Goal: Find contact information: Find contact information

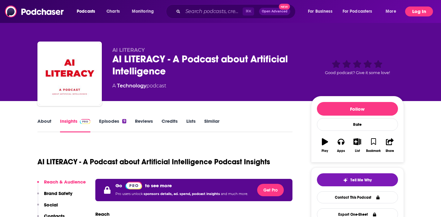
click at [323, 10] on button "Log In" at bounding box center [419, 11] width 28 height 10
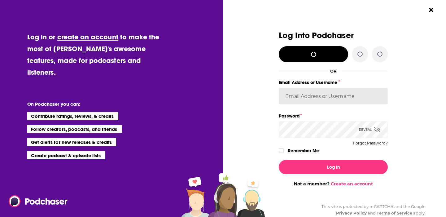
type input "DineRacoma"
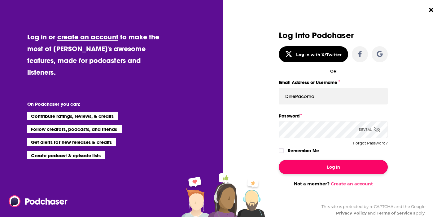
click at [323, 165] on button "Log In" at bounding box center [332, 167] width 109 height 14
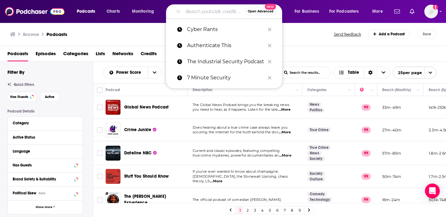
click at [187, 12] on input "Search podcasts, credits, & more..." at bounding box center [214, 11] width 62 height 10
paste input "Epicenter"
type input "Epicenter"
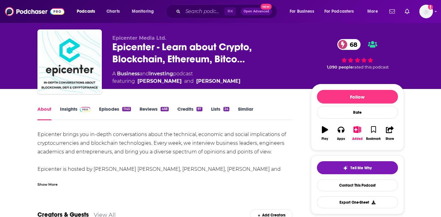
scroll to position [25, 0]
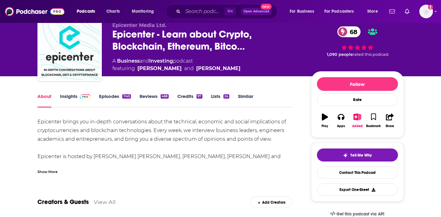
click at [72, 94] on link "Insights" at bounding box center [75, 100] width 31 height 14
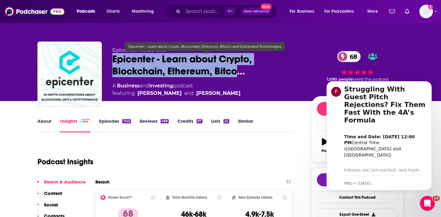
drag, startPoint x: 112, startPoint y: 59, endPoint x: 239, endPoint y: 72, distance: 127.5
click at [239, 72] on span "Epicenter - Learn about Crypto, Blockchain, Ethereum, Bitco…" at bounding box center [206, 65] width 189 height 24
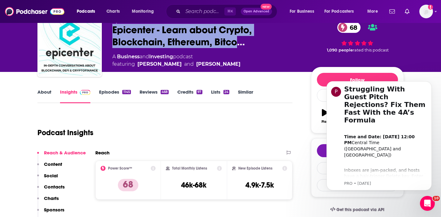
scroll to position [28, 0]
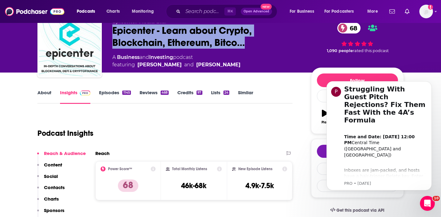
copy h2 "Epicenter - Learn about Crypto, Blockchain, Ethereum, Bitco…"
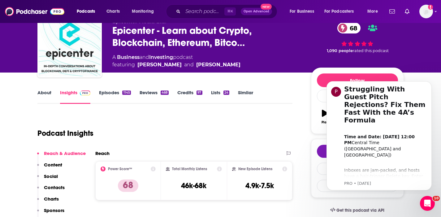
click at [140, 59] on span "and" at bounding box center [145, 57] width 10 height 6
click at [142, 41] on span "Epicenter - Learn about Crypto, Blockchain, Ethereum, Bitco…" at bounding box center [206, 36] width 189 height 24
click at [173, 43] on span "Epicenter - Learn about Crypto, Blockchain, Ethereum, Bitco…" at bounding box center [206, 36] width 189 height 24
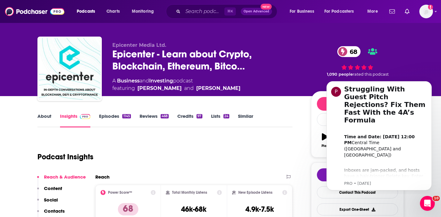
scroll to position [0, 0]
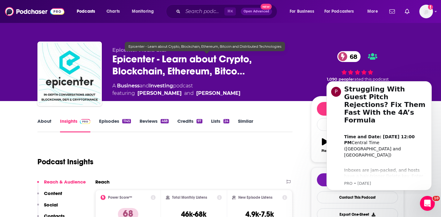
click at [113, 57] on span "Epicenter - Learn about Crypto, Blockchain, Ethereum, Bitco…" at bounding box center [206, 65] width 189 height 24
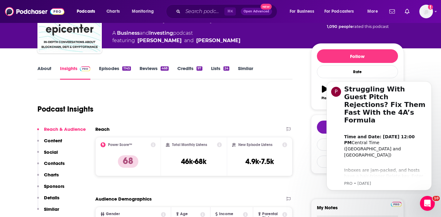
scroll to position [89, 0]
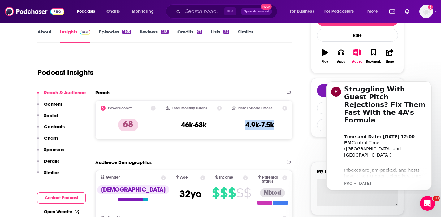
drag, startPoint x: 278, startPoint y: 122, endPoint x: 243, endPoint y: 128, distance: 35.4
click at [243, 128] on div "New Episode Listens 4.9k-7.5k" at bounding box center [259, 119] width 55 height 28
copy h3 "4.9k-7.5k"
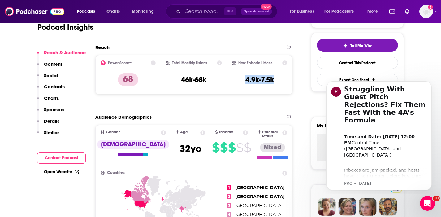
scroll to position [136, 0]
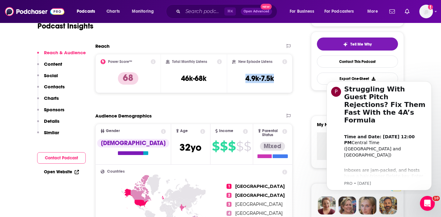
click at [60, 85] on p "Contacts" at bounding box center [54, 87] width 21 height 6
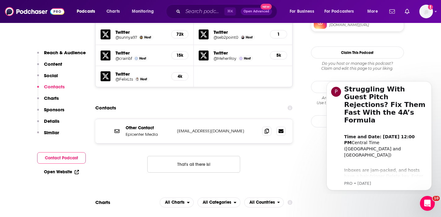
scroll to position [568, 0]
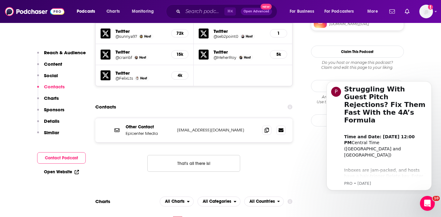
click at [218, 127] on p "show@epicenter.tv" at bounding box center [217, 129] width 80 height 5
click at [265, 127] on icon at bounding box center [267, 129] width 4 height 5
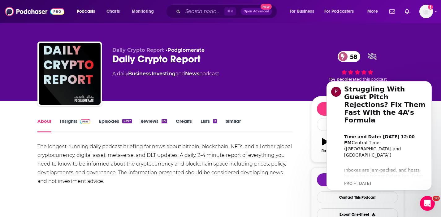
scroll to position [1, 0]
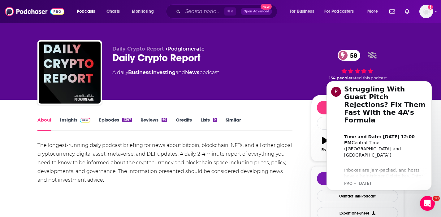
click at [71, 118] on link "Insights" at bounding box center [75, 124] width 31 height 14
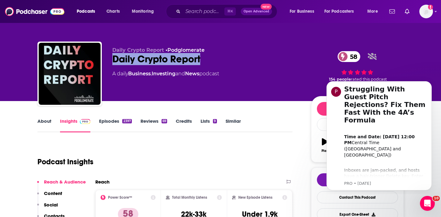
drag, startPoint x: 206, startPoint y: 59, endPoint x: 111, endPoint y: 63, distance: 94.4
click at [111, 63] on div "Daily Crypto Report • Podglomerate Daily Crypto Report 58 A daily Business , In…" at bounding box center [220, 74] width 366 height 67
copy h2 "Daily Crypto Report"
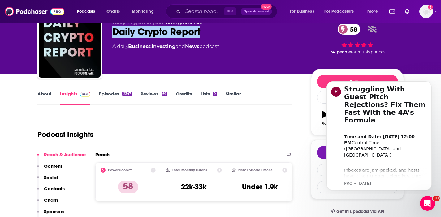
scroll to position [49, 0]
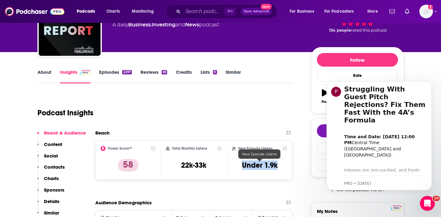
drag, startPoint x: 287, startPoint y: 166, endPoint x: 243, endPoint y: 167, distance: 44.3
click at [243, 167] on div "New Episode Listens Under 1.9k" at bounding box center [260, 159] width 66 height 39
copy h3 "Under 1.9k"
click at [55, 165] on p "Contacts" at bounding box center [54, 167] width 21 height 6
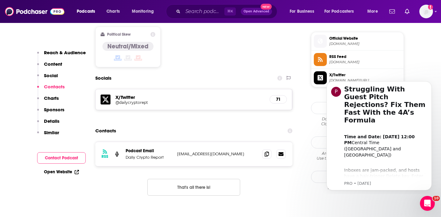
scroll to position [496, 0]
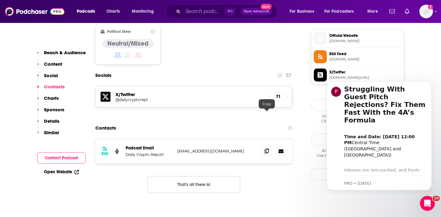
click at [265, 148] on icon at bounding box center [267, 150] width 4 height 5
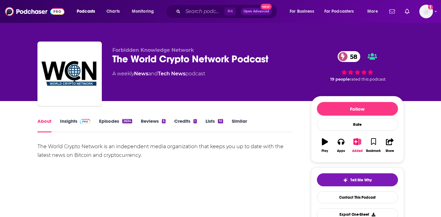
click at [72, 120] on link "Insights" at bounding box center [75, 125] width 31 height 14
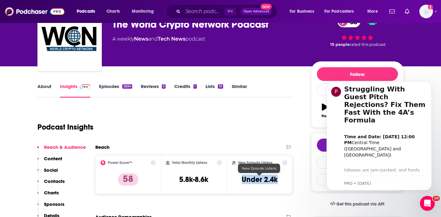
drag, startPoint x: 278, startPoint y: 179, endPoint x: 244, endPoint y: 181, distance: 34.7
click at [244, 181] on div "New Episode Listens Under 2.4k" at bounding box center [259, 174] width 55 height 28
copy h3 "Under 2.4k"
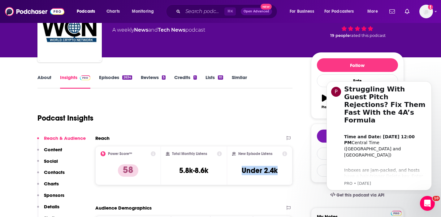
scroll to position [54, 0]
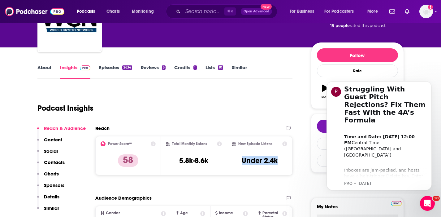
click at [54, 161] on p "Contacts" at bounding box center [54, 162] width 21 height 6
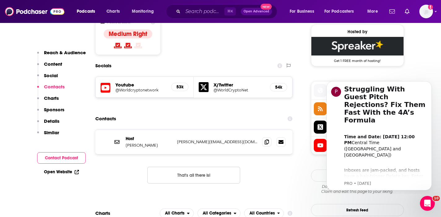
scroll to position [503, 0]
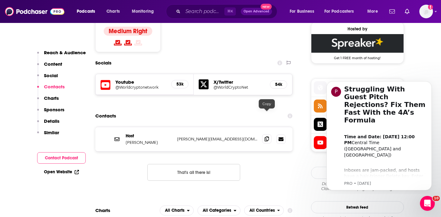
click at [266, 136] on icon at bounding box center [267, 138] width 4 height 5
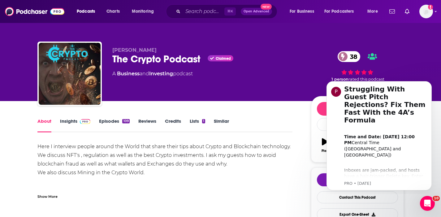
click at [69, 122] on link "Insights" at bounding box center [75, 125] width 31 height 14
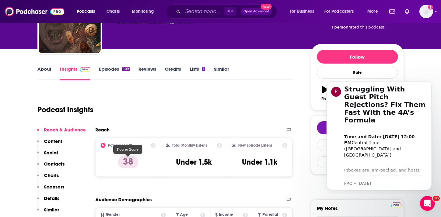
scroll to position [52, 0]
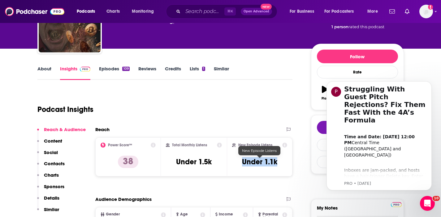
drag, startPoint x: 279, startPoint y: 159, endPoint x: 240, endPoint y: 162, distance: 39.4
click at [240, 162] on div "New Episode Listens Under 1.1k" at bounding box center [259, 156] width 55 height 28
copy h3 "Under 1.1k"
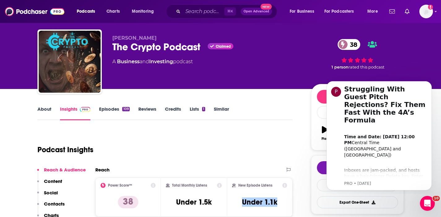
scroll to position [108, 0]
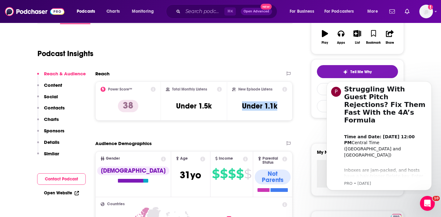
click at [56, 108] on p "Contacts" at bounding box center [54, 108] width 21 height 6
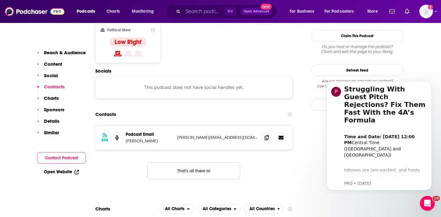
scroll to position [498, 0]
click at [265, 134] on icon at bounding box center [267, 136] width 4 height 5
drag, startPoint x: 153, startPoint y: 122, endPoint x: 121, endPoint y: 121, distance: 31.6
click at [121, 125] on div "RSS Podcast Email Roy Coughlan roy@thecryptopodcast.org roy@thecryptopodcast.org" at bounding box center [193, 137] width 197 height 24
click at [151, 137] on p "Roy Coughlan" at bounding box center [149, 139] width 46 height 5
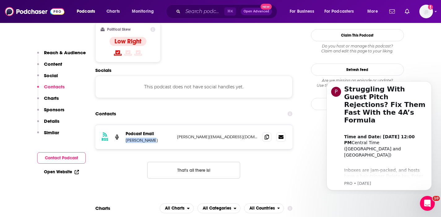
drag, startPoint x: 157, startPoint y: 119, endPoint x: 123, endPoint y: 119, distance: 33.1
click at [123, 125] on div "RSS Podcast Email Roy Coughlan roy@thecryptopodcast.org roy@thecryptopodcast.org" at bounding box center [193, 137] width 197 height 24
copy p "Roy Coughlan"
click at [269, 132] on span at bounding box center [266, 136] width 9 height 9
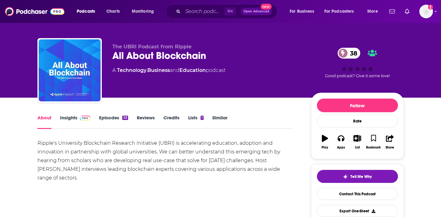
scroll to position [75, 0]
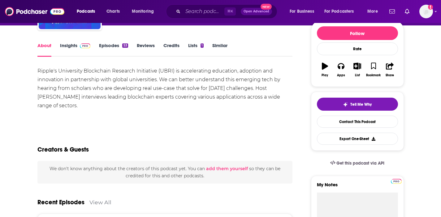
click at [75, 46] on link "Insights" at bounding box center [75, 49] width 31 height 14
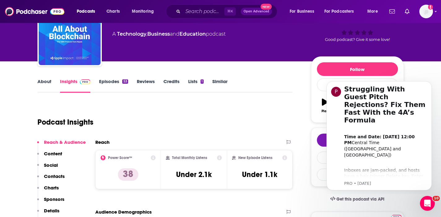
scroll to position [93, 0]
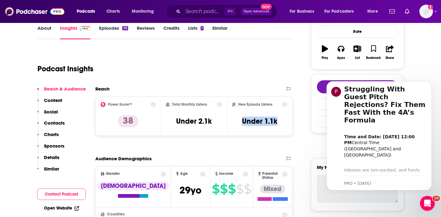
drag, startPoint x: 283, startPoint y: 118, endPoint x: 238, endPoint y: 125, distance: 45.3
click at [238, 125] on div "New Episode Listens Under 1.1k" at bounding box center [259, 116] width 55 height 28
copy h3 "Under 1.1k"
click at [59, 122] on p "Contacts" at bounding box center [54, 123] width 21 height 6
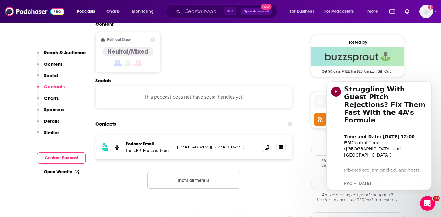
scroll to position [491, 0]
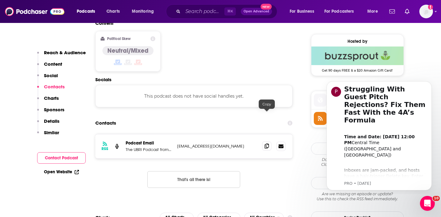
click at [268, 143] on icon at bounding box center [267, 145] width 4 height 5
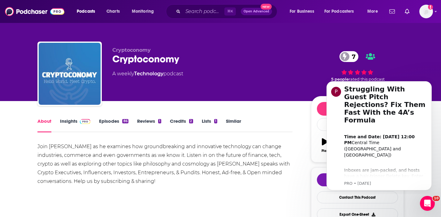
click at [72, 121] on link "Insights" at bounding box center [75, 125] width 31 height 14
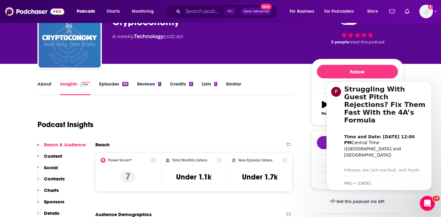
scroll to position [37, 0]
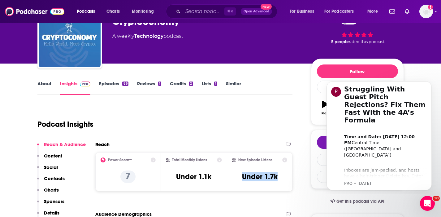
drag, startPoint x: 285, startPoint y: 177, endPoint x: 238, endPoint y: 178, distance: 46.7
click at [238, 178] on div "New Episode Listens Under 1.7k" at bounding box center [259, 171] width 55 height 28
copy h3 "Under 1.7k"
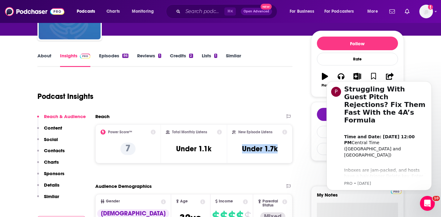
scroll to position [65, 0]
click at [58, 152] on p "Contacts" at bounding box center [54, 150] width 21 height 6
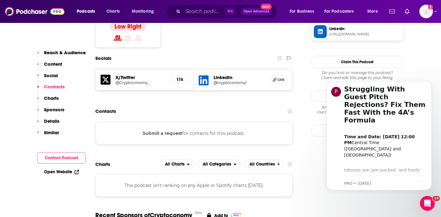
scroll to position [510, 0]
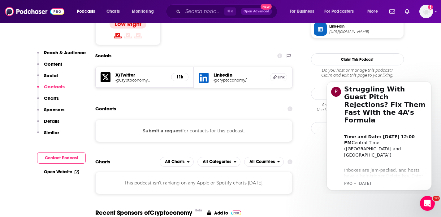
click at [170, 127] on button "Submit a request" at bounding box center [163, 130] width 40 height 7
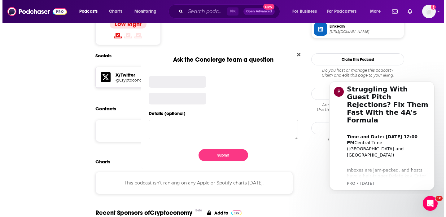
scroll to position [0, 0]
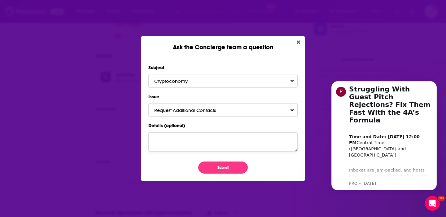
click at [163, 144] on textarea "Details (optional)" at bounding box center [222, 141] width 149 height 19
type textarea "Pls provide contacts. thank you."
click at [217, 166] on button "Submit" at bounding box center [223, 167] width 50 height 12
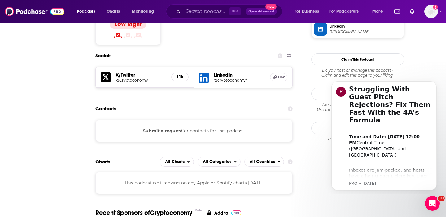
click at [299, 40] on div "Ask the Concierge team a question Subject Cryptoconomy Issue Request Additional…" at bounding box center [223, 108] width 446 height 217
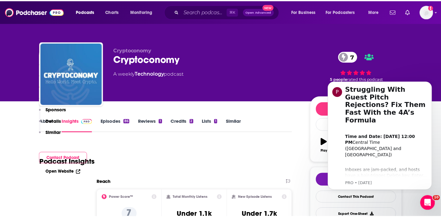
scroll to position [510, 0]
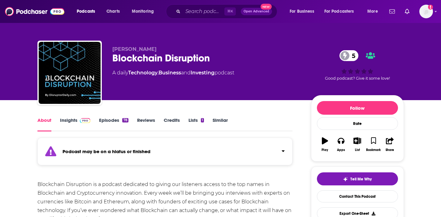
scroll to position [1, 0]
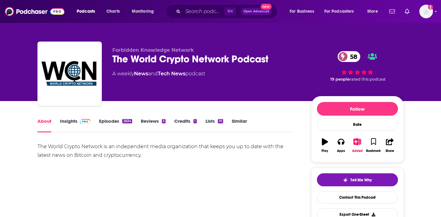
click at [72, 121] on link "Insights" at bounding box center [75, 125] width 31 height 14
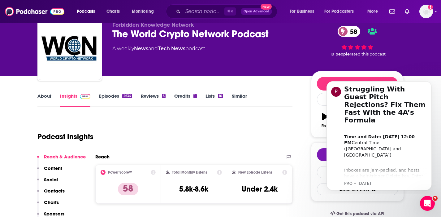
scroll to position [37, 0]
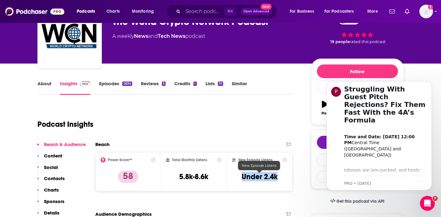
drag, startPoint x: 284, startPoint y: 174, endPoint x: 242, endPoint y: 177, distance: 41.9
click at [242, 177] on div "New Episode Listens Under 2.4k" at bounding box center [259, 171] width 55 height 28
copy h3 "Under 2.4k"
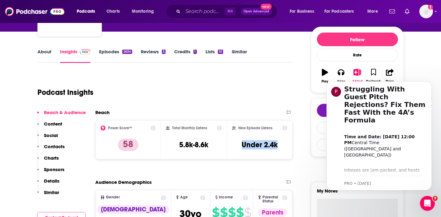
scroll to position [86, 0]
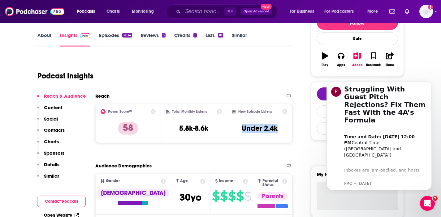
click at [55, 128] on p "Contacts" at bounding box center [54, 130] width 21 height 6
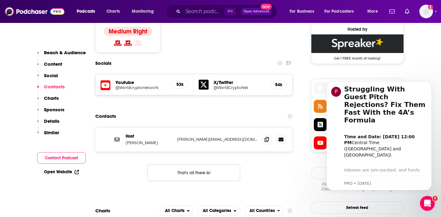
scroll to position [503, 0]
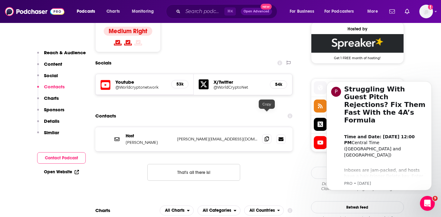
click at [266, 136] on icon at bounding box center [267, 138] width 4 height 5
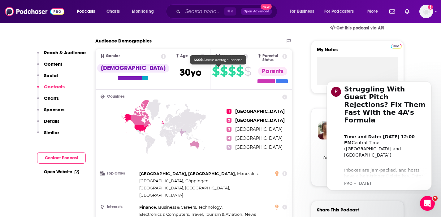
scroll to position [0, 0]
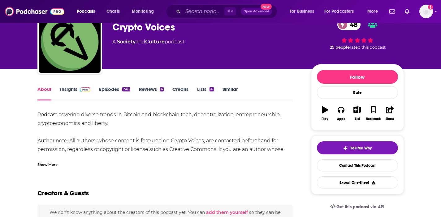
scroll to position [42, 0]
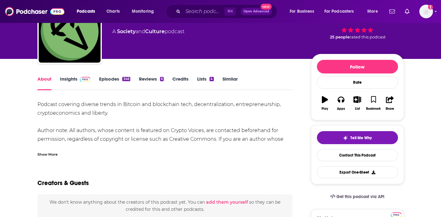
click at [71, 79] on link "Insights" at bounding box center [75, 83] width 31 height 14
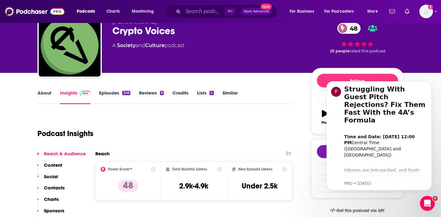
scroll to position [28, 0]
drag, startPoint x: 281, startPoint y: 184, endPoint x: 242, endPoint y: 188, distance: 39.1
click at [242, 188] on div "New Episode Listens Under 2.5k" at bounding box center [259, 180] width 55 height 28
copy h3 "Under 2.5k"
click at [55, 187] on p "Contacts" at bounding box center [54, 187] width 21 height 6
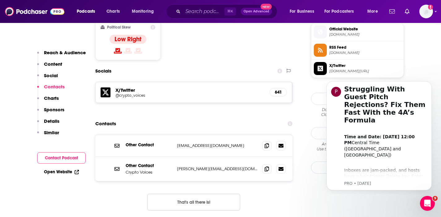
scroll to position [503, 0]
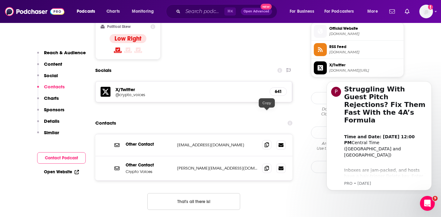
click at [266, 142] on icon at bounding box center [267, 144] width 4 height 5
click at [265, 165] on icon at bounding box center [267, 167] width 4 height 5
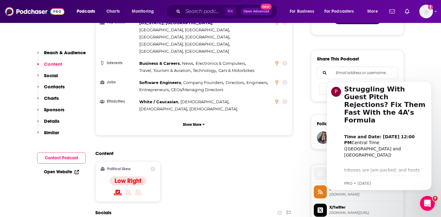
scroll to position [323, 0]
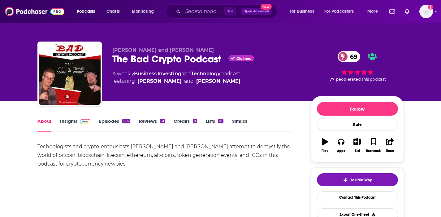
click at [70, 119] on link "Insights" at bounding box center [75, 125] width 31 height 14
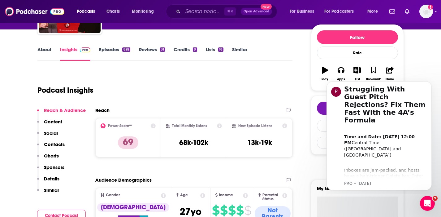
scroll to position [72, 0]
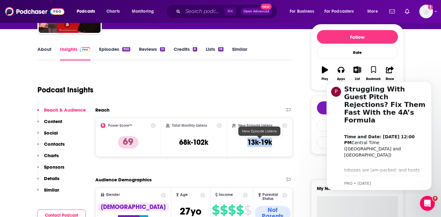
drag, startPoint x: 280, startPoint y: 140, endPoint x: 247, endPoint y: 142, distance: 32.8
click at [247, 142] on div "New Episode Listens 13k-19k" at bounding box center [259, 137] width 55 height 28
copy h3 "13k-19k"
click at [58, 143] on p "Contacts" at bounding box center [54, 144] width 21 height 6
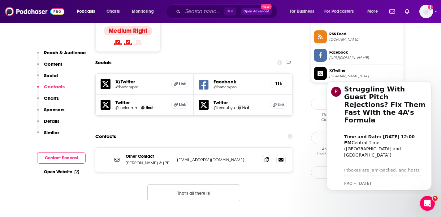
scroll to position [518, 0]
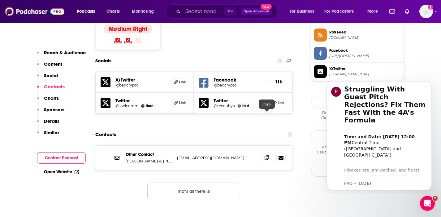
click at [268, 155] on icon at bounding box center [267, 157] width 4 height 5
click at [128, 158] on p "Joel Comm & Travis Wright" at bounding box center [149, 160] width 46 height 5
copy p "Joel Comm & Travis"
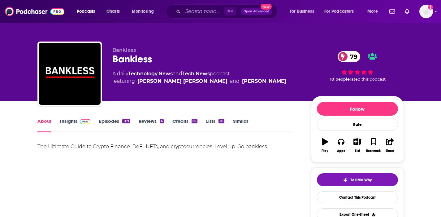
click at [74, 119] on link "Insights" at bounding box center [75, 125] width 31 height 14
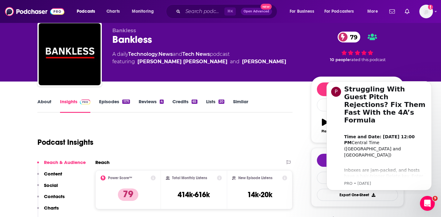
scroll to position [20, 0]
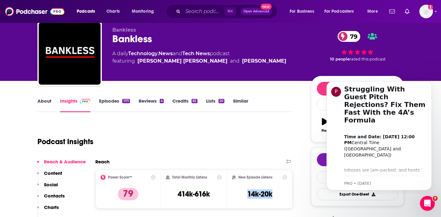
drag, startPoint x: 275, startPoint y: 192, endPoint x: 243, endPoint y: 194, distance: 32.3
click at [243, 194] on div "New Episode Listens 14k-20k" at bounding box center [259, 188] width 55 height 28
copy h3 "14k-20k"
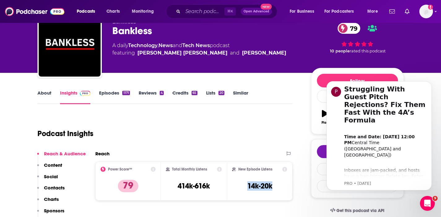
scroll to position [29, 0]
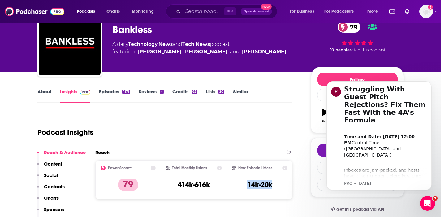
click at [55, 185] on p "Contacts" at bounding box center [54, 186] width 21 height 6
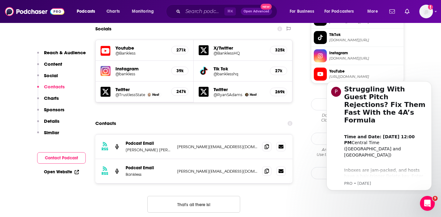
scroll to position [553, 0]
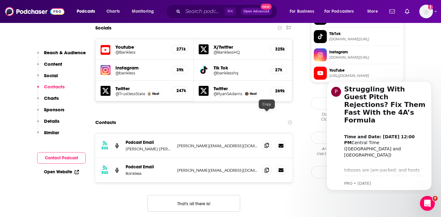
click at [267, 143] on icon at bounding box center [267, 145] width 4 height 5
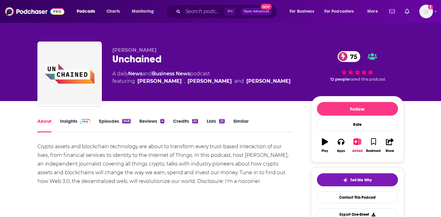
click at [75, 118] on link "Insights" at bounding box center [75, 125] width 31 height 14
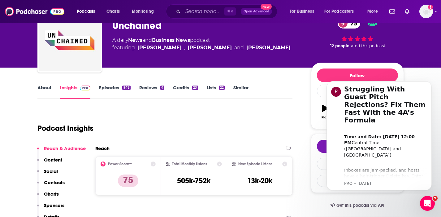
scroll to position [40, 0]
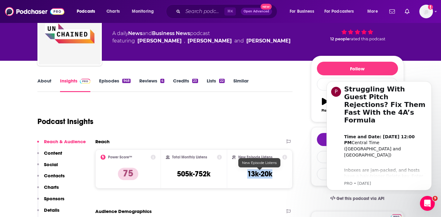
drag, startPoint x: 278, startPoint y: 175, endPoint x: 247, endPoint y: 177, distance: 30.7
click at [247, 177] on div "New Episode Listens 13k-20k" at bounding box center [259, 168] width 55 height 28
copy h3 "13k-20k"
click at [58, 175] on p "Contacts" at bounding box center [54, 175] width 21 height 6
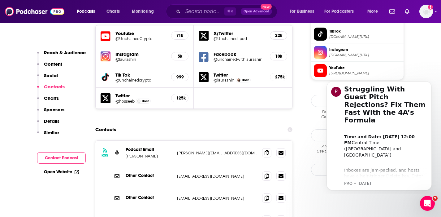
scroll to position [574, 0]
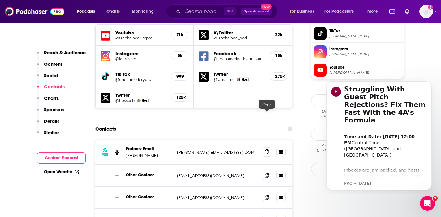
click at [266, 147] on span at bounding box center [266, 151] width 9 height 9
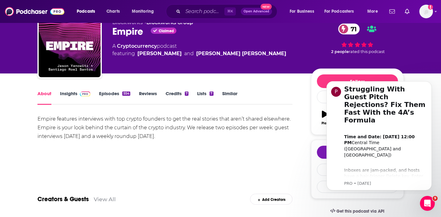
scroll to position [27, 0]
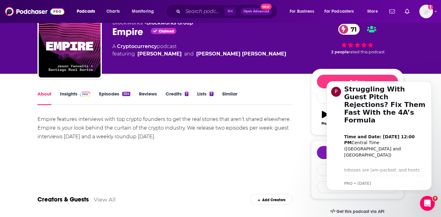
click at [75, 93] on link "Insights" at bounding box center [75, 98] width 31 height 14
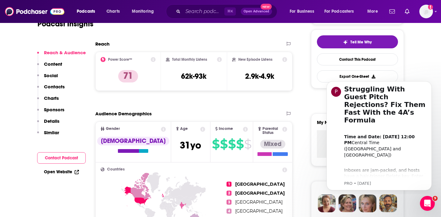
scroll to position [129, 0]
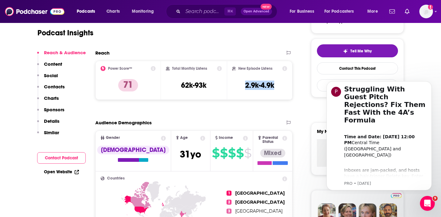
drag, startPoint x: 276, startPoint y: 85, endPoint x: 240, endPoint y: 89, distance: 35.5
click at [240, 89] on div "New Episode Listens 2.9k-4.9k" at bounding box center [259, 80] width 55 height 28
copy h3 "2.9k-4.9k"
click at [54, 84] on p "Contacts" at bounding box center [54, 87] width 21 height 6
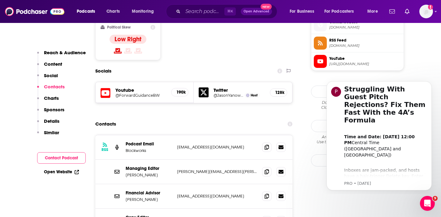
scroll to position [511, 0]
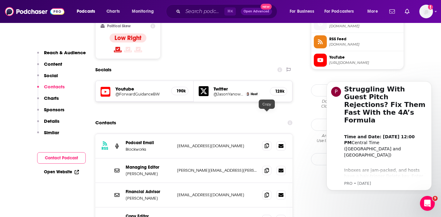
click at [266, 143] on icon at bounding box center [267, 145] width 4 height 5
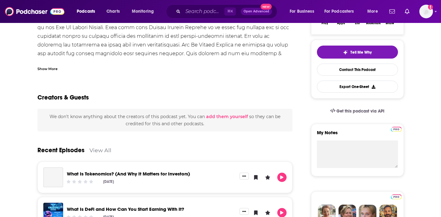
scroll to position [14, 0]
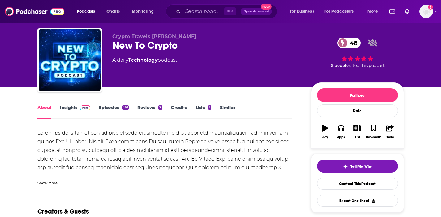
click at [70, 109] on link "Insights" at bounding box center [75, 111] width 31 height 14
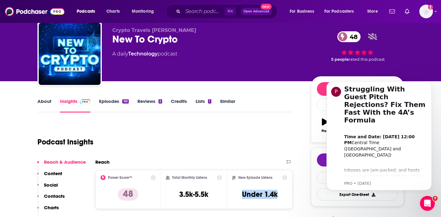
drag, startPoint x: 281, startPoint y: 190, endPoint x: 232, endPoint y: 193, distance: 49.0
click at [232, 193] on div "New Episode Listens Under 1.4k" at bounding box center [259, 189] width 55 height 28
copy h3 "Under 1.4k"
click at [48, 193] on p "Contacts" at bounding box center [54, 196] width 21 height 6
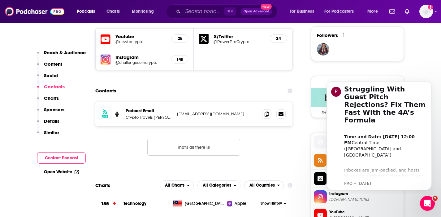
scroll to position [450, 0]
click at [267, 111] on icon at bounding box center [267, 113] width 4 height 5
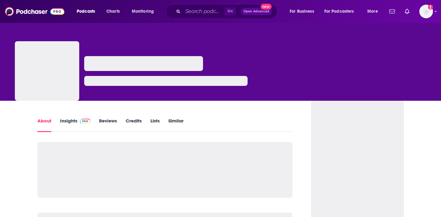
scroll to position [1, 0]
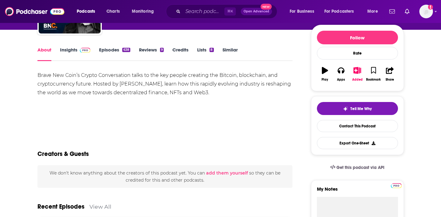
scroll to position [16, 0]
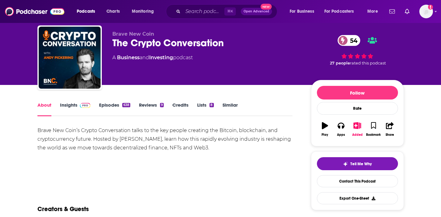
click at [67, 104] on link "Insights" at bounding box center [75, 109] width 31 height 14
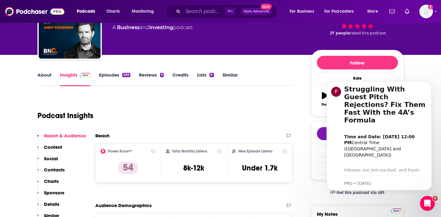
scroll to position [49, 0]
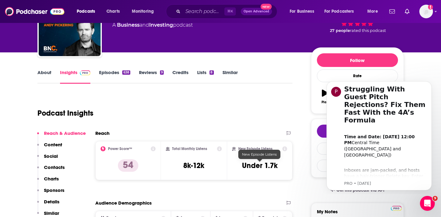
drag, startPoint x: 244, startPoint y: 165, endPoint x: 266, endPoint y: 166, distance: 22.3
click at [266, 166] on h3 "Under 1.7k" at bounding box center [260, 165] width 36 height 9
drag, startPoint x: 279, startPoint y: 166, endPoint x: 242, endPoint y: 166, distance: 36.5
click at [242, 166] on div "New Episode Listens Under 1.7k" at bounding box center [259, 160] width 55 height 28
copy h3 "Under 1.7k"
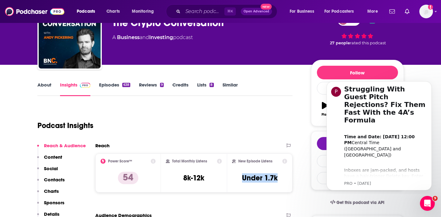
scroll to position [0, 0]
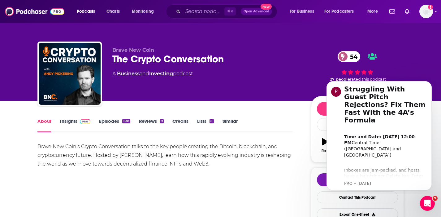
click at [72, 120] on link "Insights" at bounding box center [75, 125] width 31 height 14
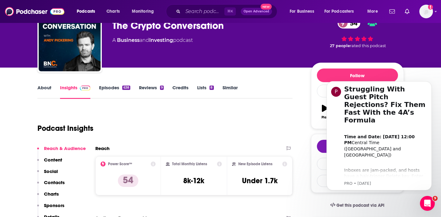
scroll to position [34, 0]
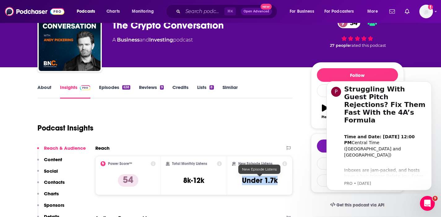
drag, startPoint x: 282, startPoint y: 177, endPoint x: 242, endPoint y: 181, distance: 40.7
click at [242, 181] on div "New Episode Listens Under 1.7k" at bounding box center [259, 175] width 55 height 28
copy h3 "Under 1.7k"
click at [50, 181] on p "Contacts" at bounding box center [54, 182] width 21 height 6
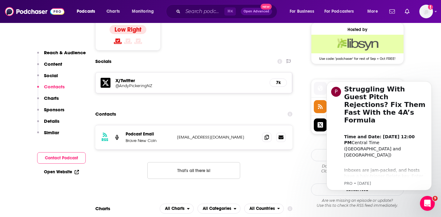
scroll to position [503, 0]
click at [267, 134] on icon at bounding box center [267, 136] width 4 height 5
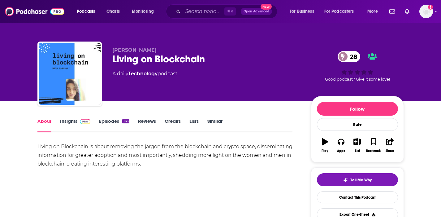
click at [74, 121] on link "Insights" at bounding box center [75, 125] width 31 height 14
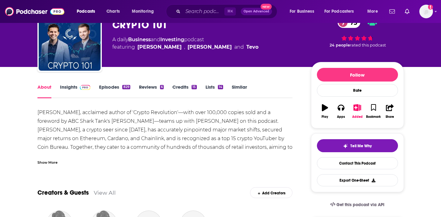
scroll to position [34, 0]
click at [69, 84] on link "Insights" at bounding box center [75, 91] width 31 height 14
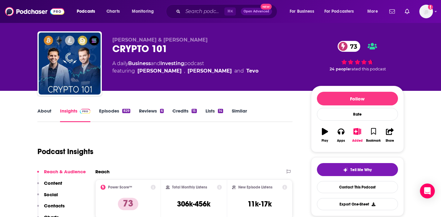
scroll to position [11, 0]
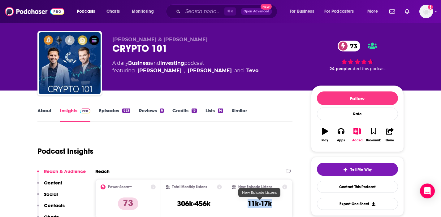
drag, startPoint x: 274, startPoint y: 202, endPoint x: 246, endPoint y: 203, distance: 27.9
click at [246, 203] on div "New Episode Listens 11k-17k" at bounding box center [259, 198] width 55 height 28
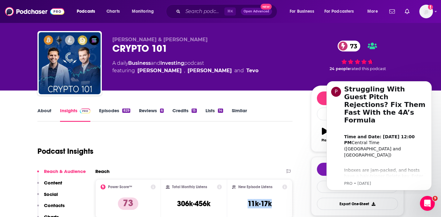
scroll to position [0, 0]
copy h3 "11k-17k"
click at [59, 204] on p "Contacts" at bounding box center [54, 205] width 21 height 6
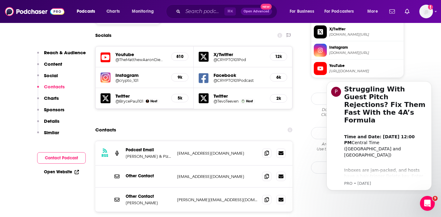
scroll to position [560, 0]
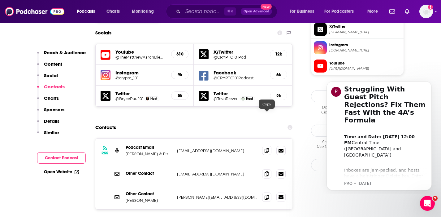
click at [266, 148] on icon at bounding box center [267, 150] width 4 height 5
drag, startPoint x: 144, startPoint y: 119, endPoint x: 125, endPoint y: 119, distance: 19.5
click at [125, 138] on div "RSS Podcast Email Bryce Paul & Pizza Mind: Bitcoin Blockchain Cryptocurrency Et…" at bounding box center [193, 150] width 197 height 24
copy p "Bryce Pau"
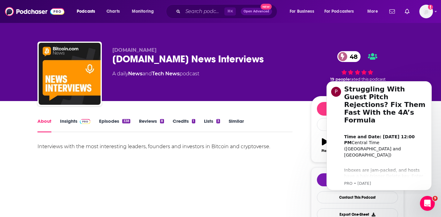
click at [73, 120] on link "Insights" at bounding box center [75, 125] width 31 height 14
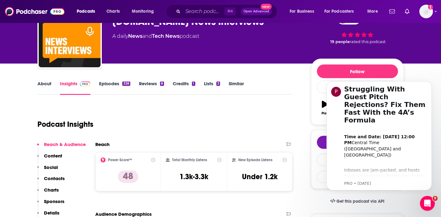
scroll to position [38, 0]
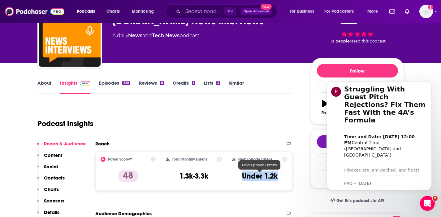
drag, startPoint x: 282, startPoint y: 173, endPoint x: 243, endPoint y: 177, distance: 38.9
click at [243, 177] on div "New Episode Listens Under 1.2k" at bounding box center [259, 171] width 55 height 28
copy h3 "Under 1.2k"
click at [57, 178] on p "Contacts" at bounding box center [54, 177] width 21 height 6
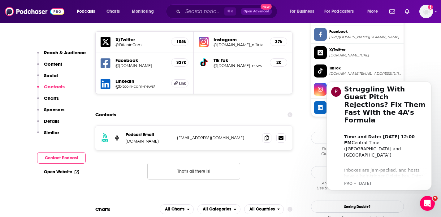
scroll to position [537, 0]
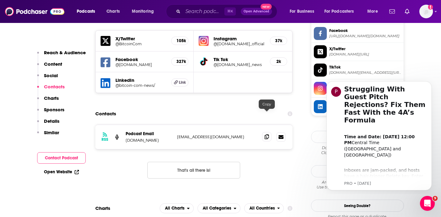
click at [266, 134] on icon at bounding box center [267, 136] width 4 height 5
